Goal: Task Accomplishment & Management: Manage account settings

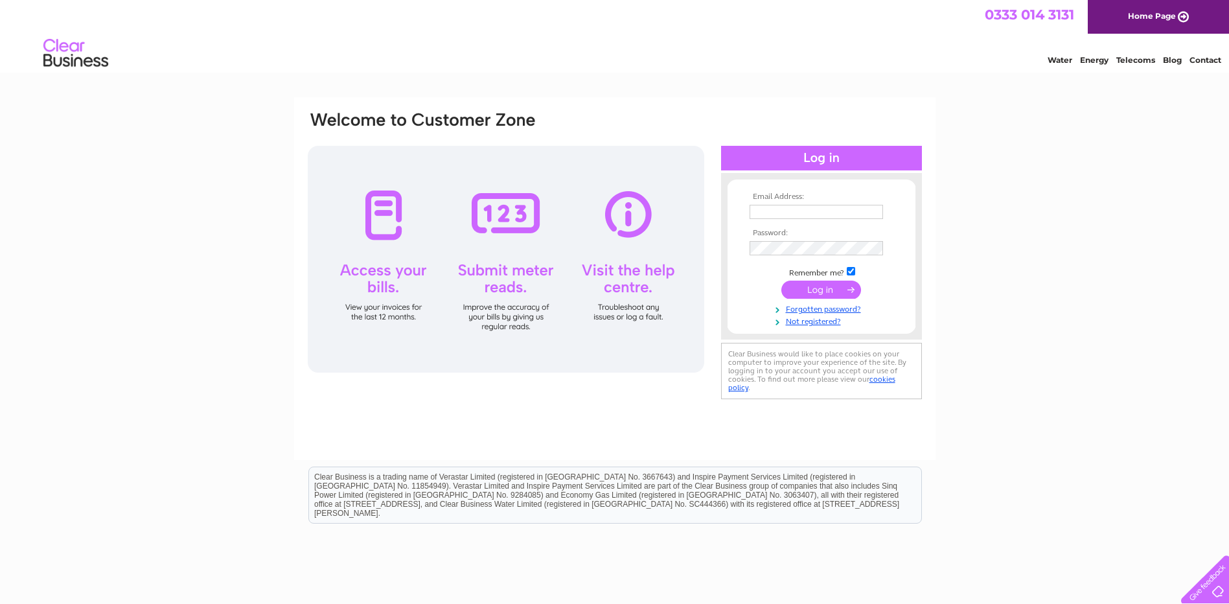
click at [799, 217] on input "text" at bounding box center [816, 212] width 133 height 14
type input "[EMAIL_ADDRESS][DOMAIN_NAME]"
click at [781, 282] on input "submit" at bounding box center [821, 291] width 80 height 18
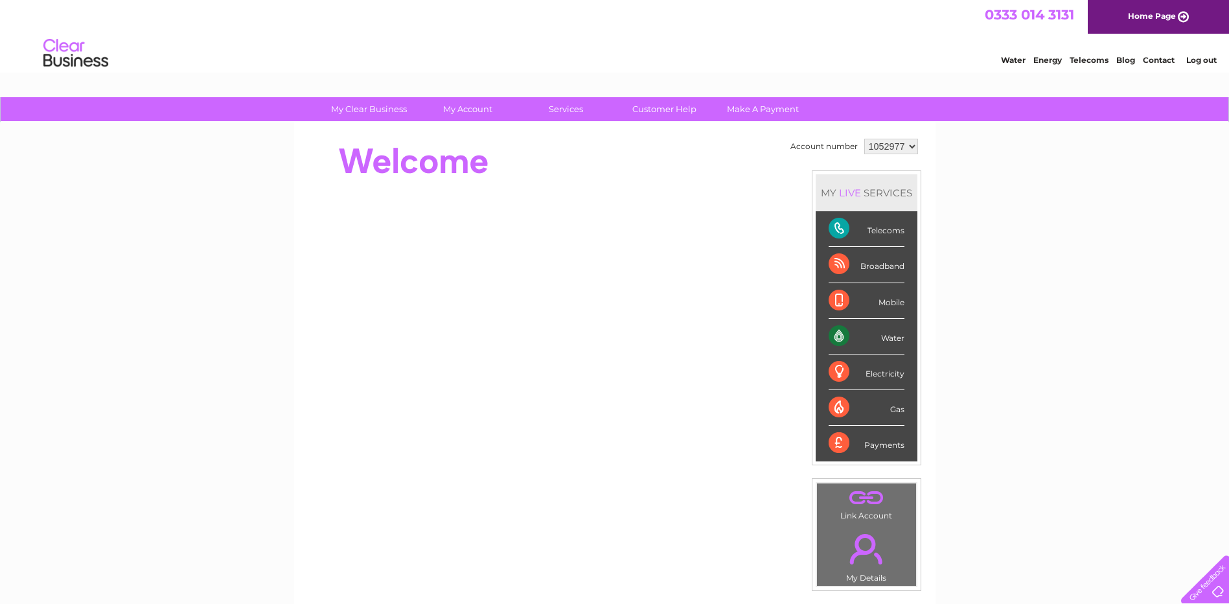
click at [1057, 258] on div "My Clear Business Login Details My Details My Preferences Link Account My Accou…" at bounding box center [614, 461] width 1229 height 728
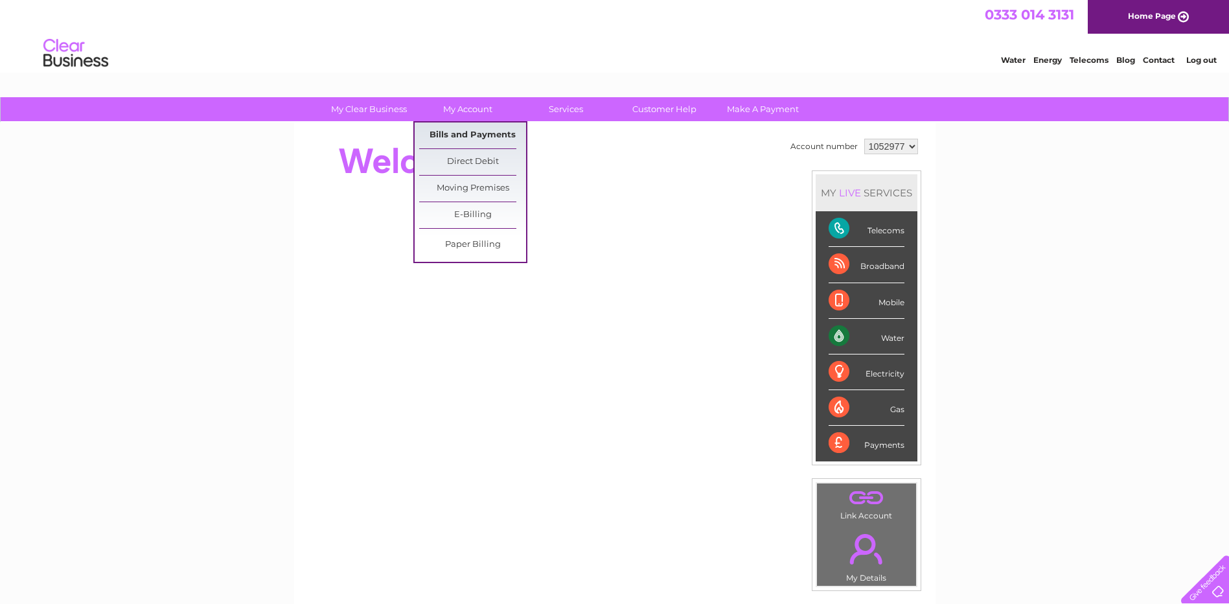
click at [481, 128] on link "Bills and Payments" at bounding box center [472, 135] width 107 height 26
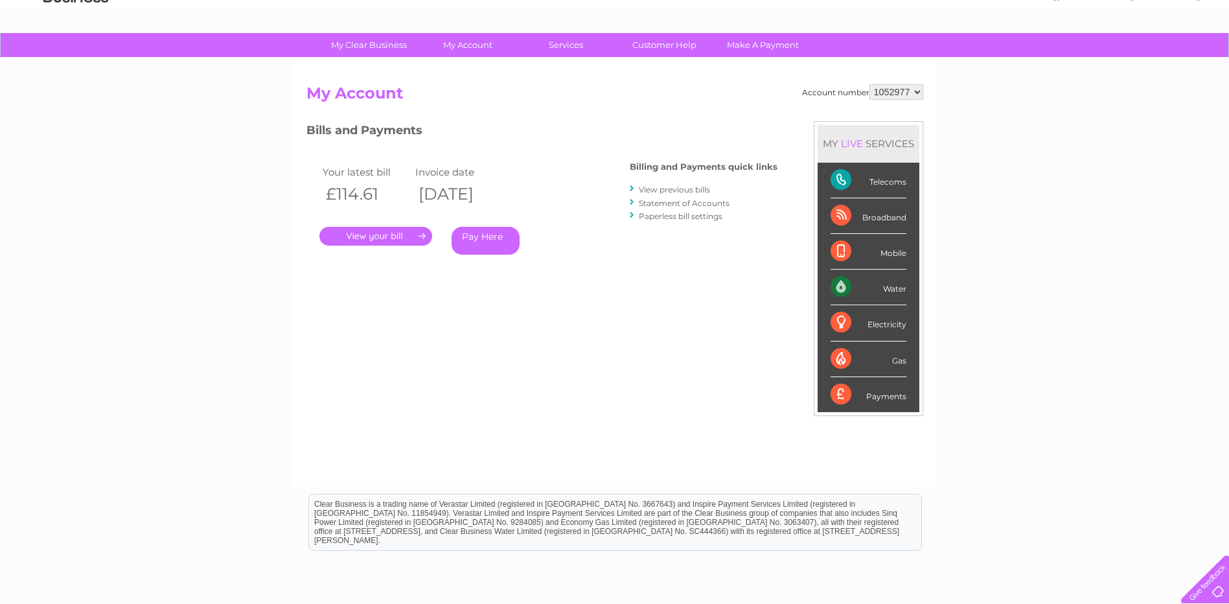
scroll to position [65, 0]
click at [402, 236] on link "." at bounding box center [375, 235] width 113 height 19
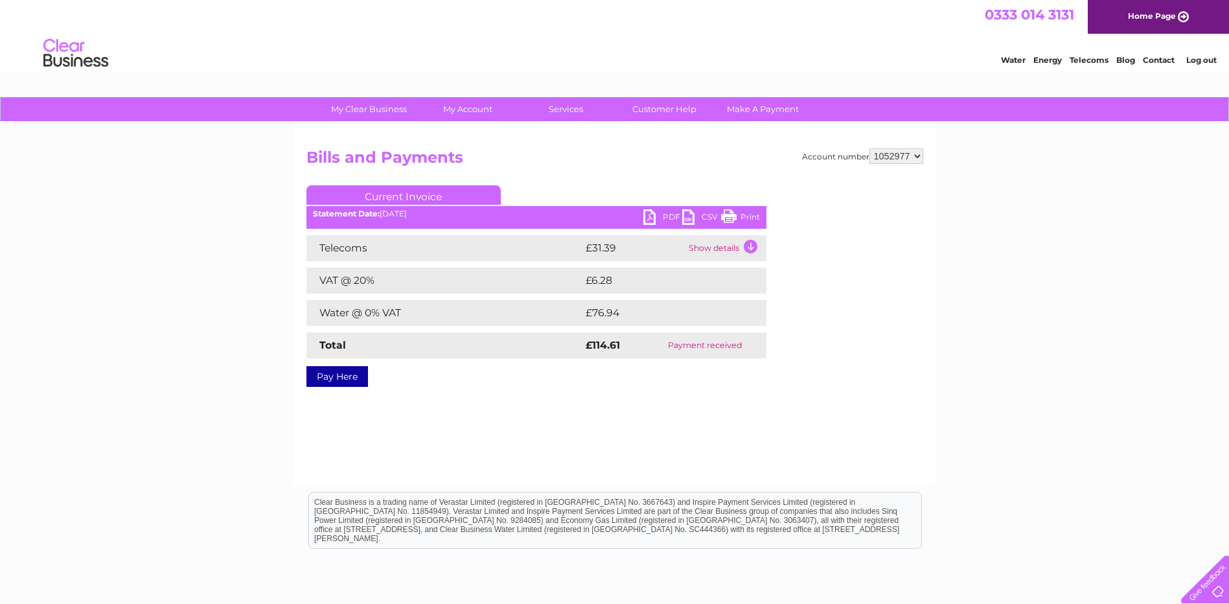
click at [649, 211] on link "PDF" at bounding box center [662, 218] width 39 height 19
